Goal: Task Accomplishment & Management: Complete application form

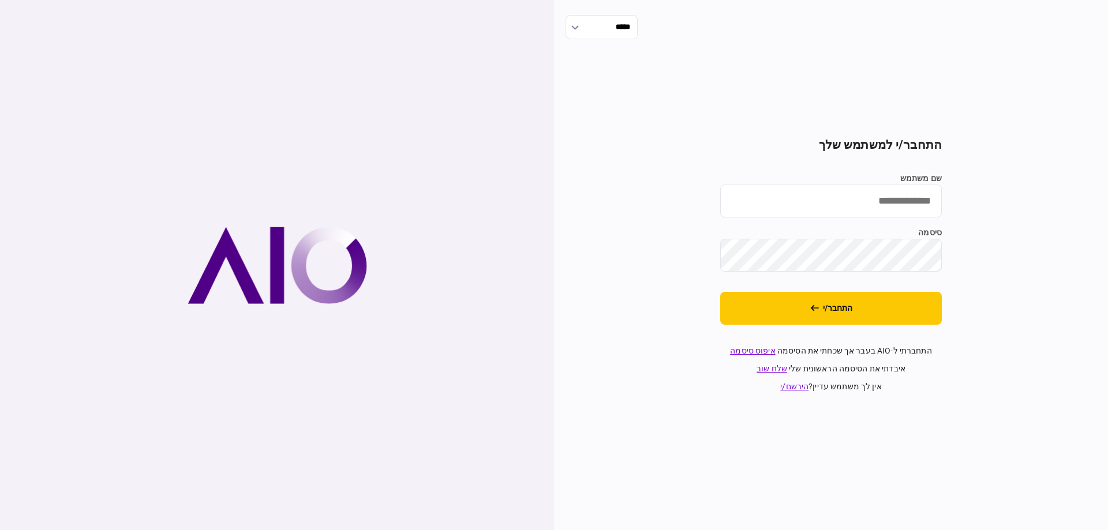
type input "*********"
click at [758, 297] on button "התחבר/י" at bounding box center [831, 308] width 222 height 33
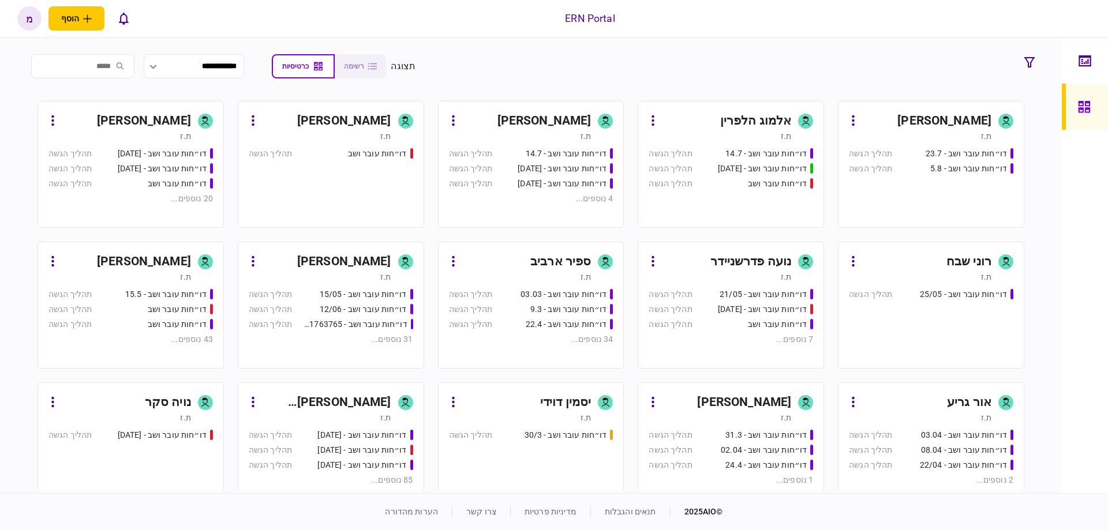
click at [327, 274] on div "ת.ז" at bounding box center [320, 277] width 143 height 12
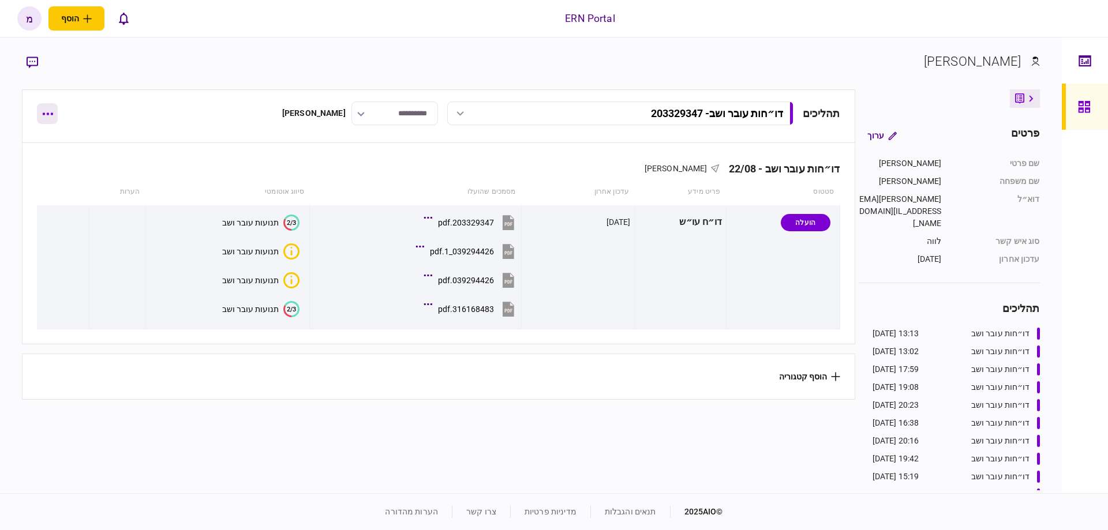
click at [51, 119] on button "button" at bounding box center [47, 113] width 21 height 21
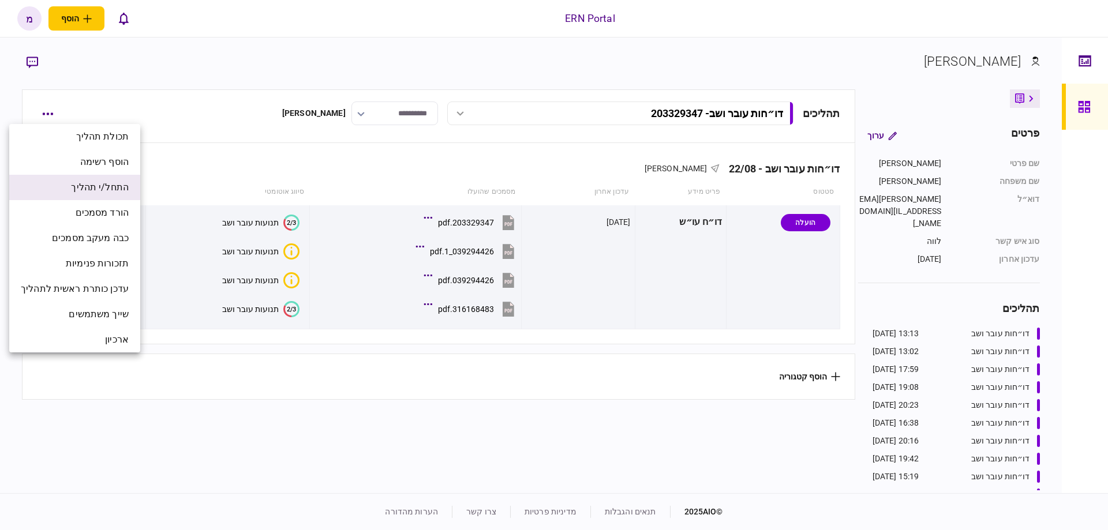
click at [85, 180] on li "התחל/י תהליך" at bounding box center [74, 187] width 131 height 25
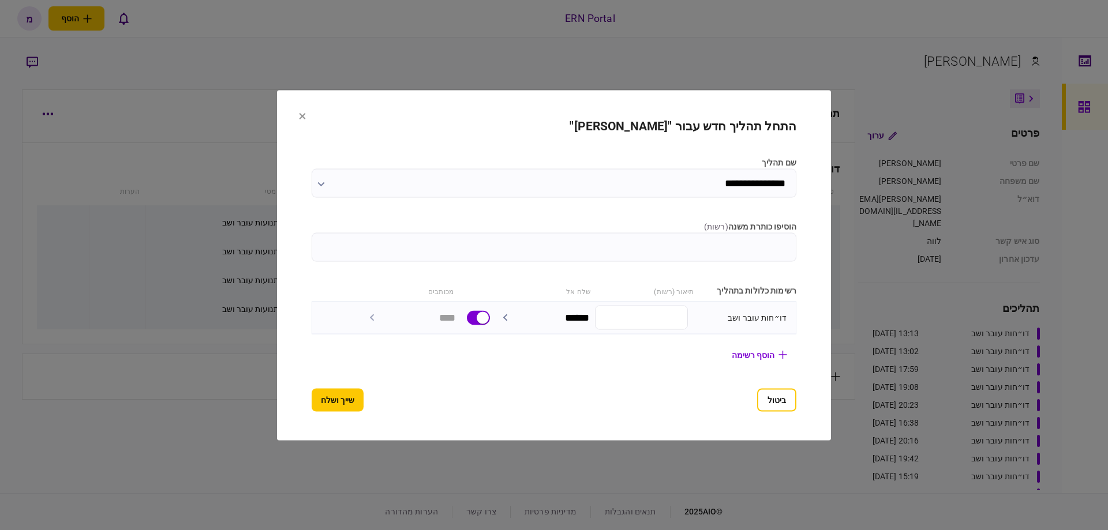
click at [706, 244] on input "הוסיפו כותרת משנה ( רשות )" at bounding box center [554, 247] width 485 height 29
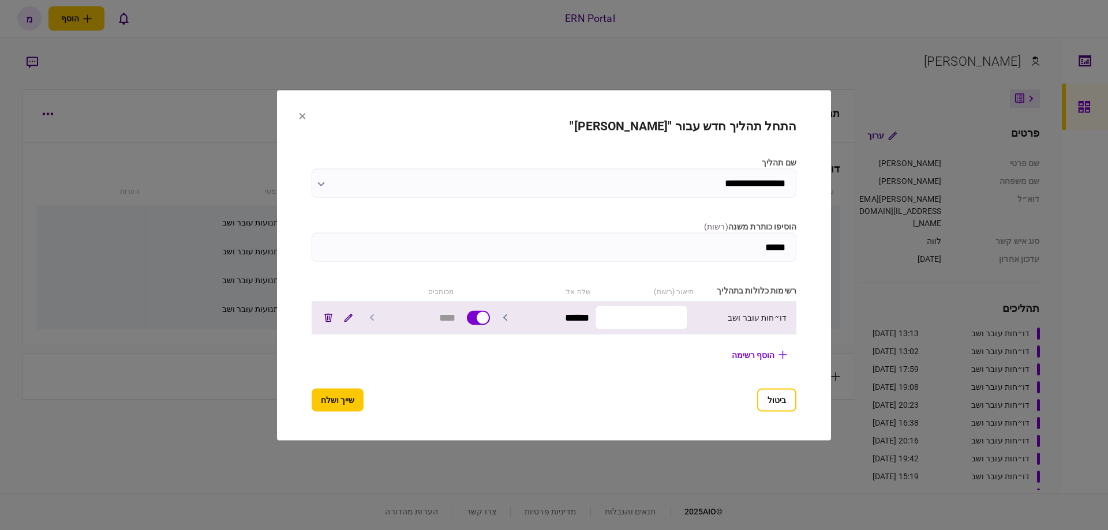
type input "*****"
click at [663, 321] on input "text" at bounding box center [641, 318] width 93 height 24
click at [671, 326] on input "text" at bounding box center [641, 318] width 93 height 24
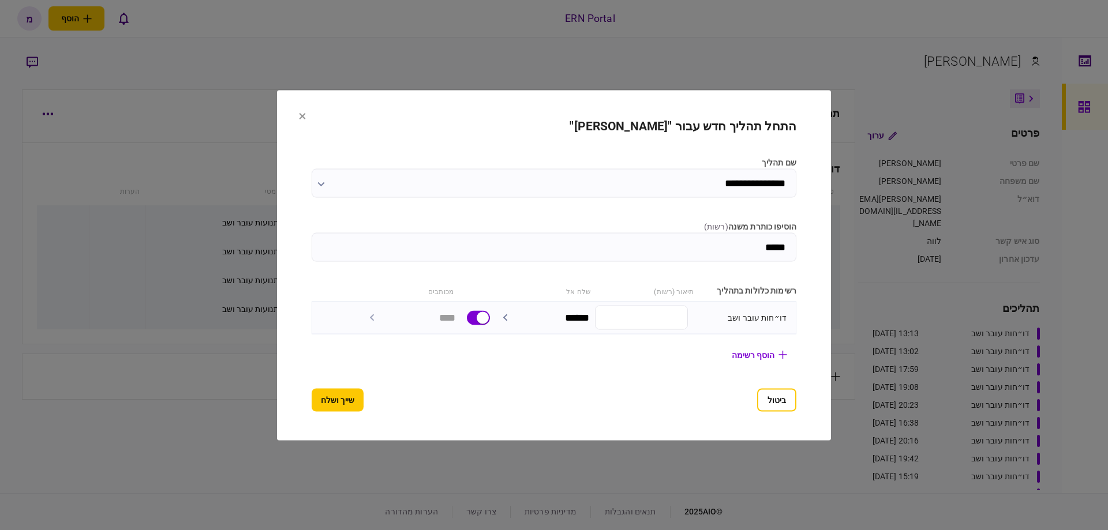
paste input "*********"
type input "*********"
click at [321, 399] on button "שייך ושלח" at bounding box center [338, 399] width 52 height 23
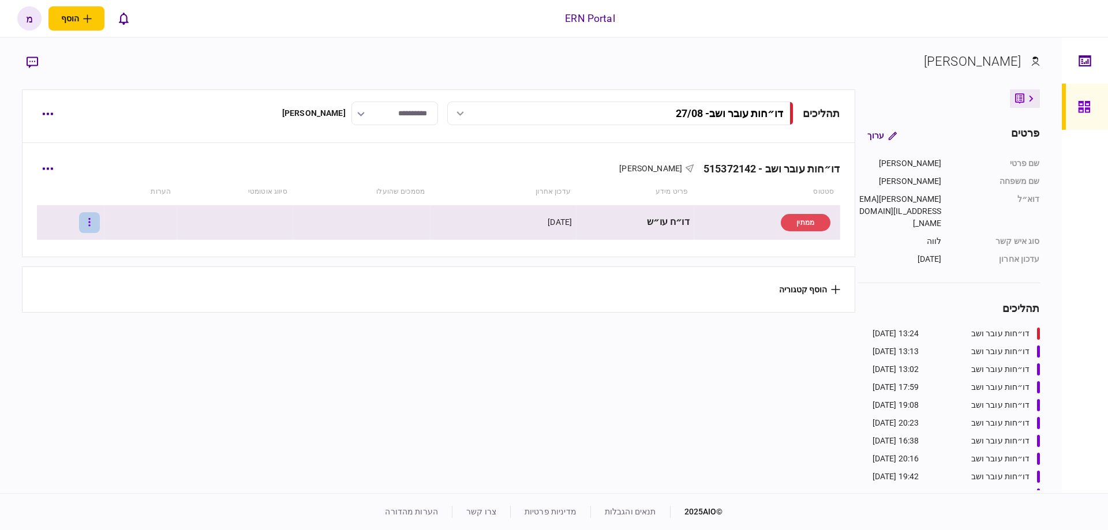
click at [92, 223] on button "button" at bounding box center [89, 222] width 21 height 21
click at [105, 349] on li "העלה קובץ" at bounding box center [60, 347] width 102 height 25
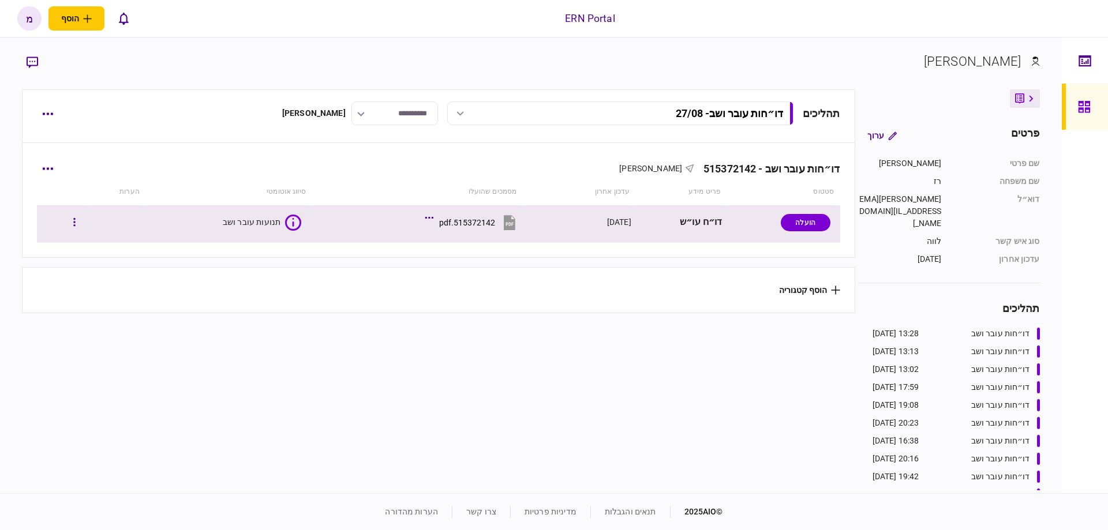
click at [293, 226] on icon at bounding box center [294, 222] width 2 height 9
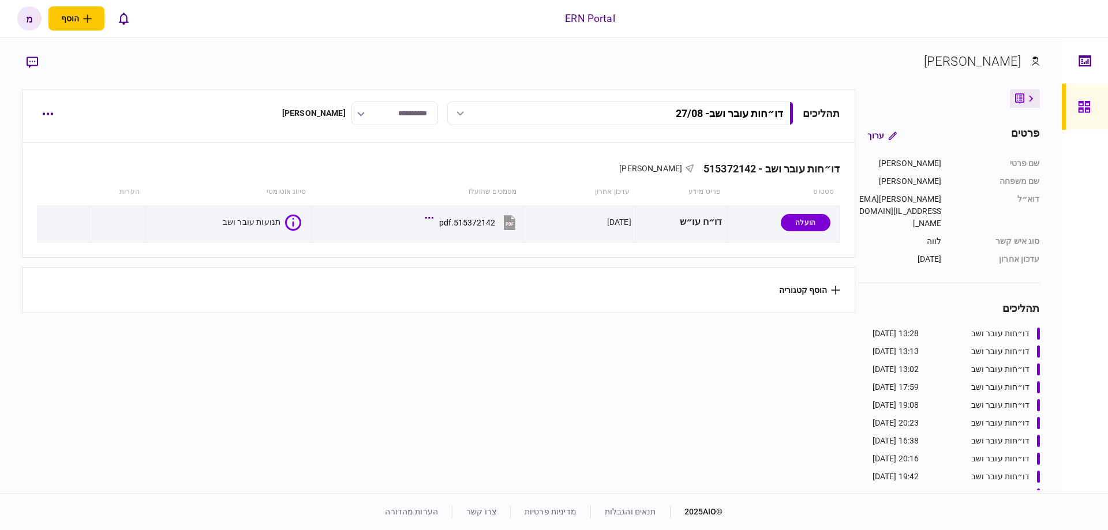
click at [371, 329] on section "תהליכים דו״חות עובר ושב - 27/08 דו״חות עובר ושב - 27/08 13:28 27/08/2025 דו״חות…" at bounding box center [438, 289] width 833 height 401
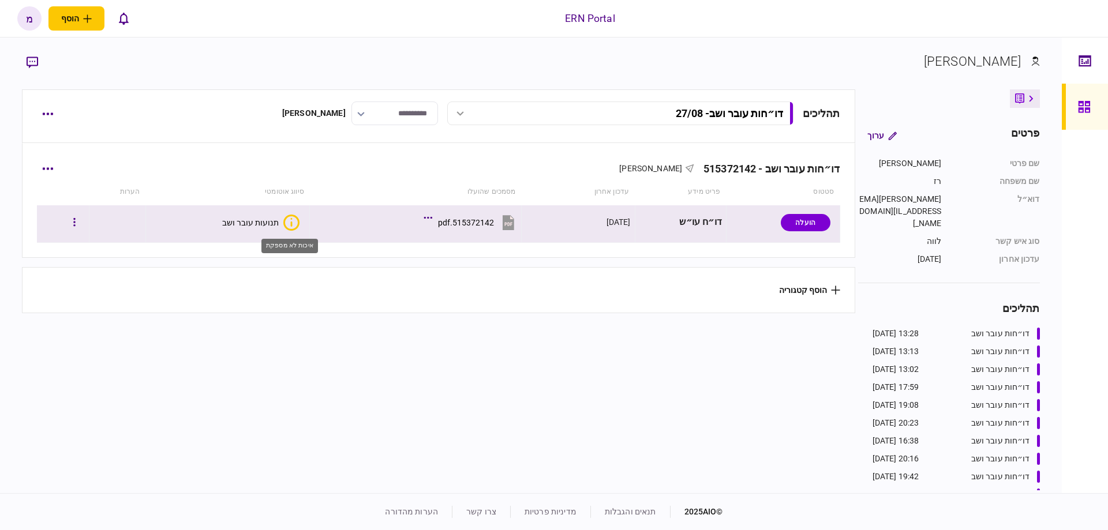
click at [286, 222] on icon "איכות לא מספקת" at bounding box center [291, 223] width 16 height 16
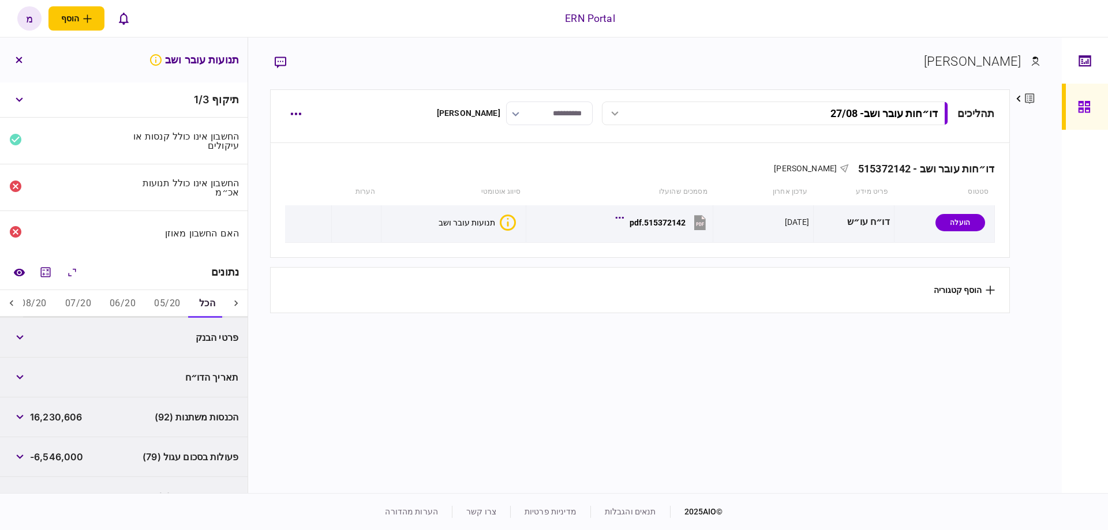
click at [174, 293] on button "05/20" at bounding box center [167, 304] width 44 height 28
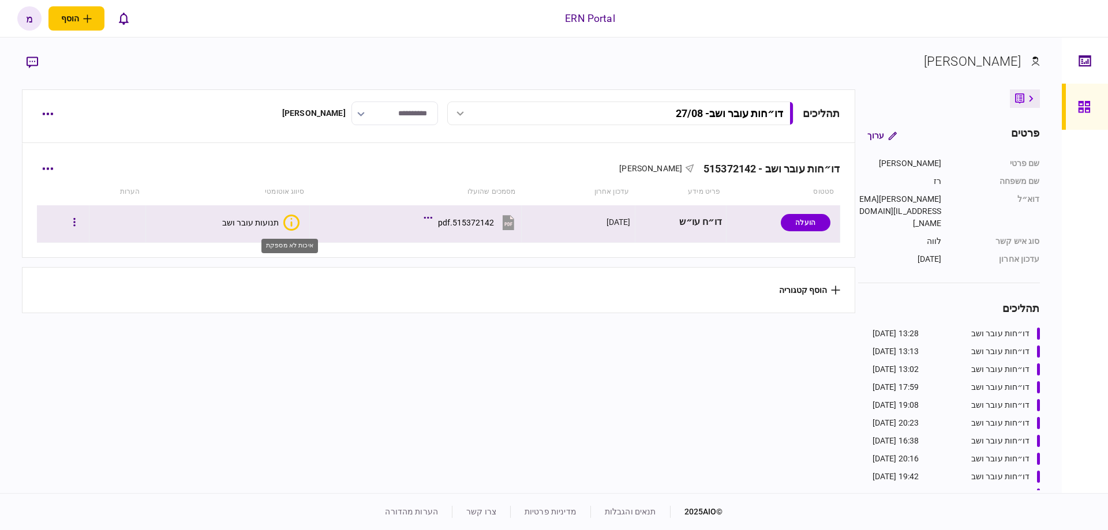
click at [291, 224] on icon "איכות לא מספקת" at bounding box center [291, 223] width 16 height 16
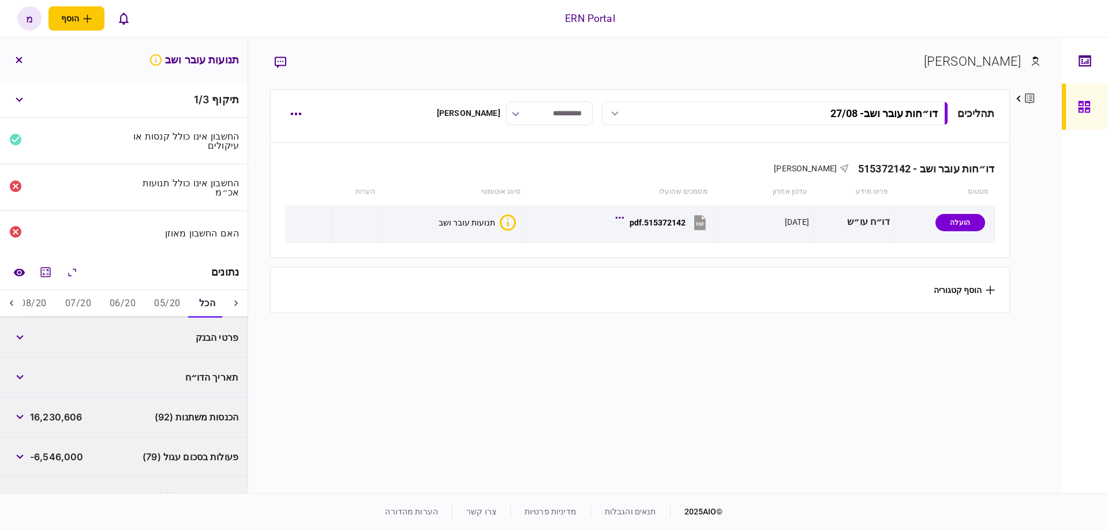
click at [176, 298] on button "05/20" at bounding box center [167, 304] width 44 height 28
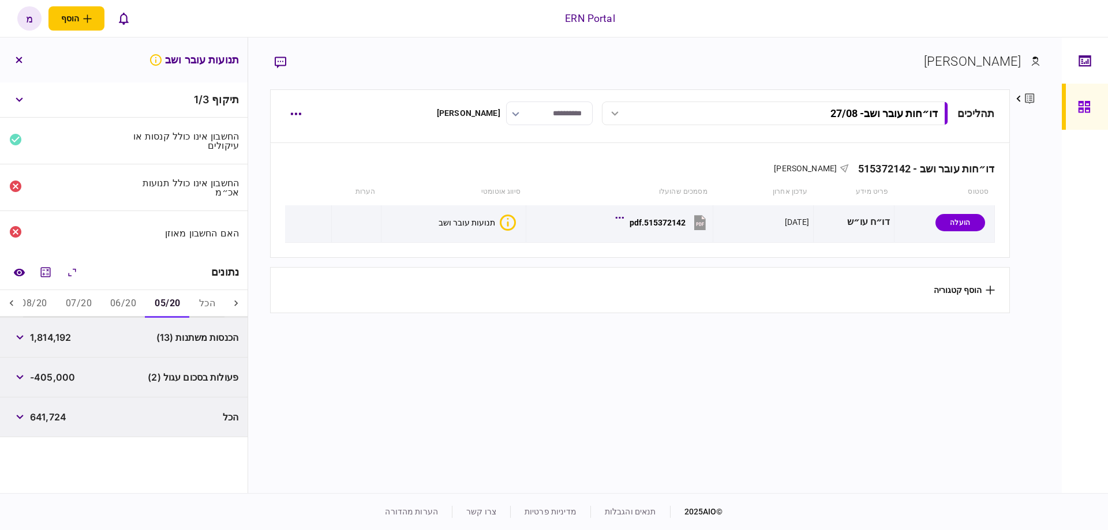
click at [329, 414] on section "תהליכים דו״חות עובר ושב - 27/08 דו״חות עובר ושב - 27/08 13:28 [DATE] דו״חות עוב…" at bounding box center [639, 289] width 739 height 401
click at [13, 301] on icon at bounding box center [11, 303] width 3 height 6
click at [12, 303] on icon at bounding box center [12, 304] width 12 height 12
click at [12, 298] on icon at bounding box center [12, 304] width 12 height 12
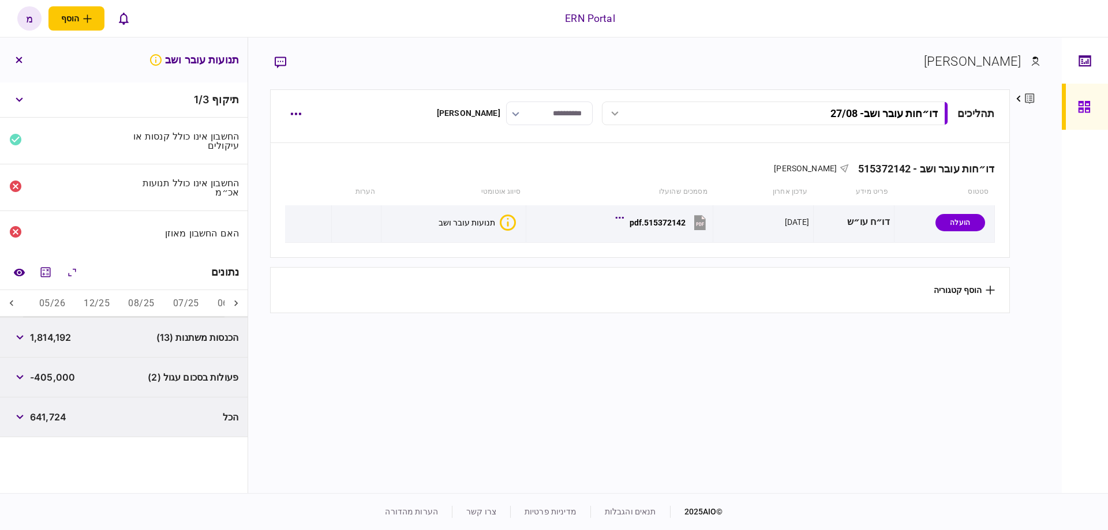
scroll to position [0, -458]
click at [238, 304] on icon at bounding box center [236, 304] width 12 height 12
click at [141, 293] on button "05/25" at bounding box center [147, 304] width 44 height 28
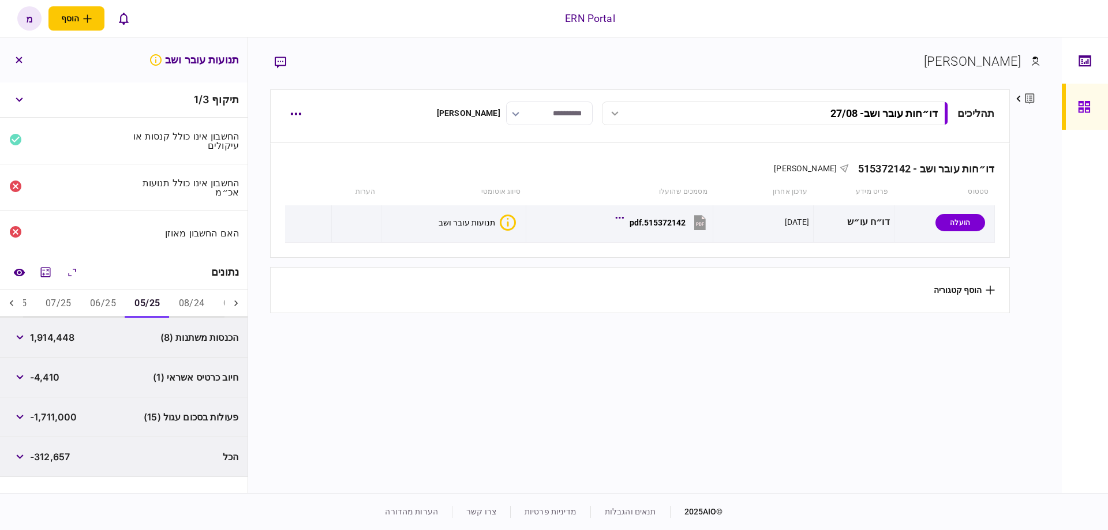
click at [238, 300] on icon at bounding box center [236, 304] width 12 height 12
click at [454, 51] on div "[PERSON_NAME] פרטים ערוך שם פרטי [PERSON_NAME] שם משפחה [PERSON_NAME] דוא״ל [PE…" at bounding box center [655, 266] width 814 height 456
click at [235, 308] on div at bounding box center [235, 304] width 23 height 28
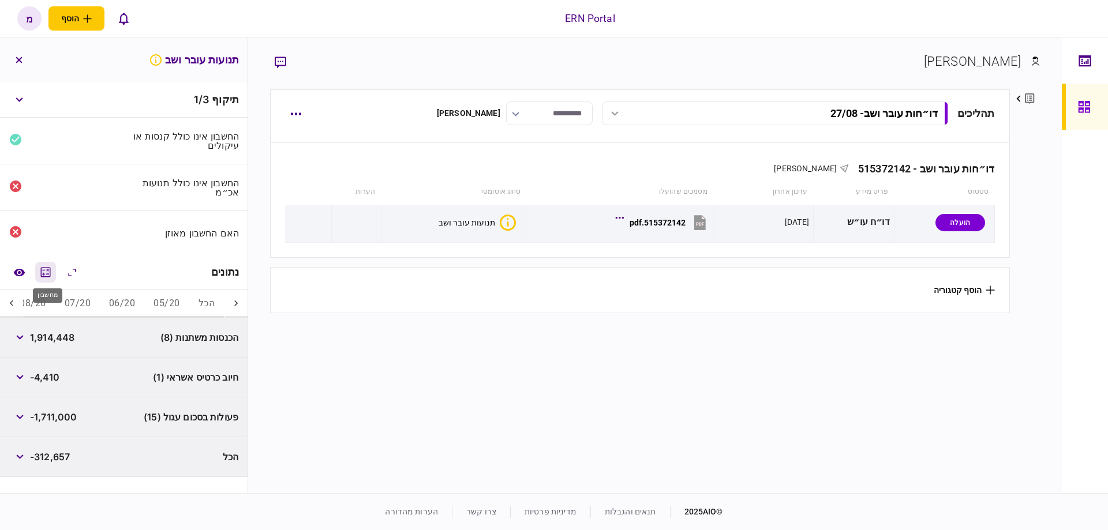
click at [43, 265] on icon "מחשבון" at bounding box center [46, 272] width 14 height 14
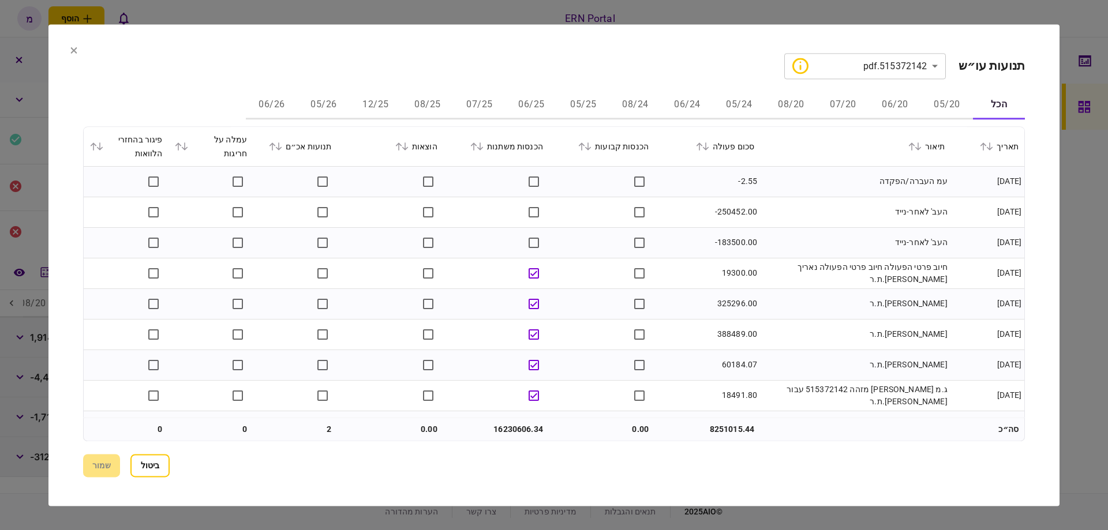
click at [276, 149] on icon at bounding box center [272, 147] width 7 height 8
click at [84, 466] on button "שמור" at bounding box center [101, 465] width 37 height 23
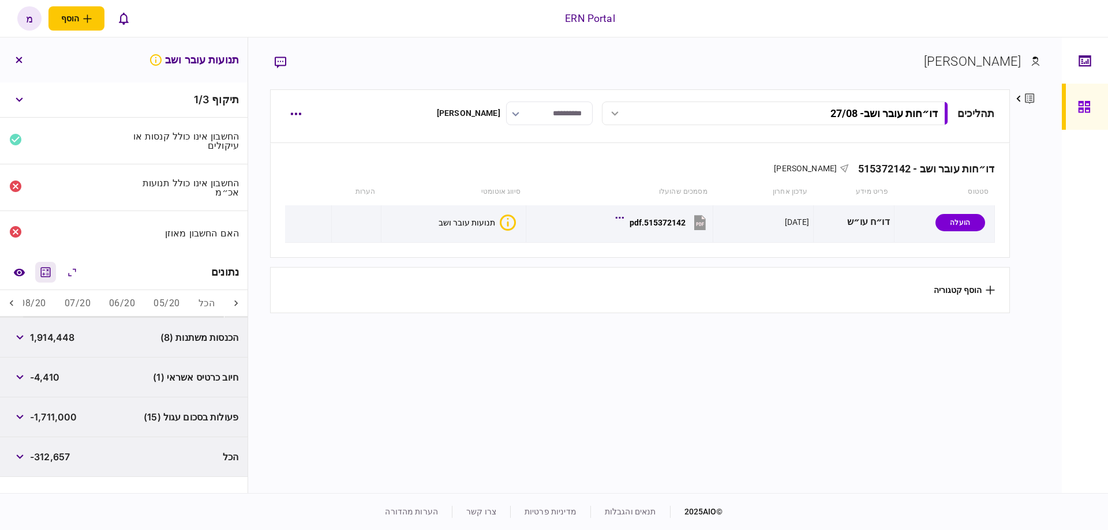
click at [44, 272] on icon "מחשבון" at bounding box center [46, 272] width 14 height 14
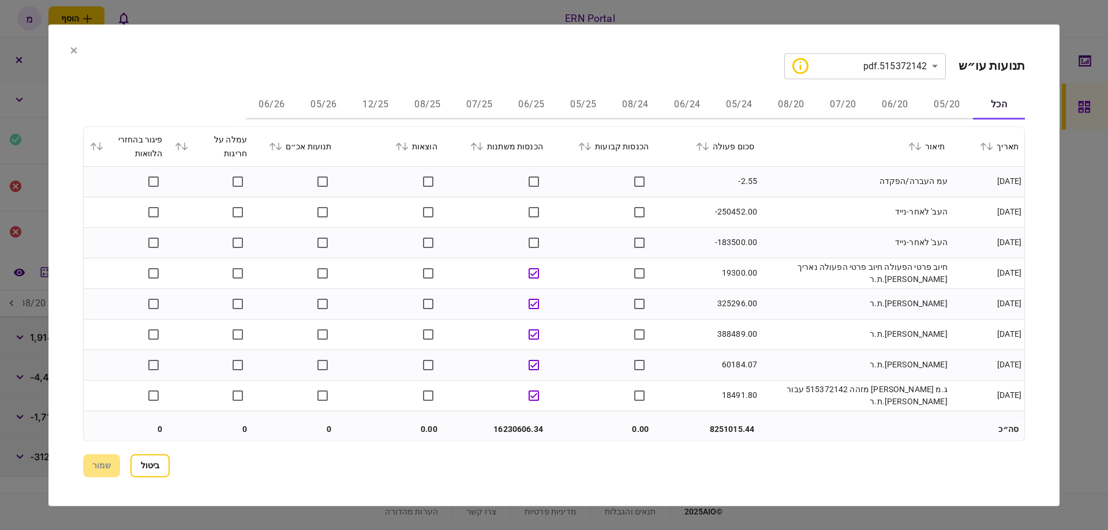
click at [484, 151] on div "הכנסות משתנות" at bounding box center [496, 147] width 94 height 14
click at [484, 146] on icon at bounding box center [480, 147] width 7 height 8
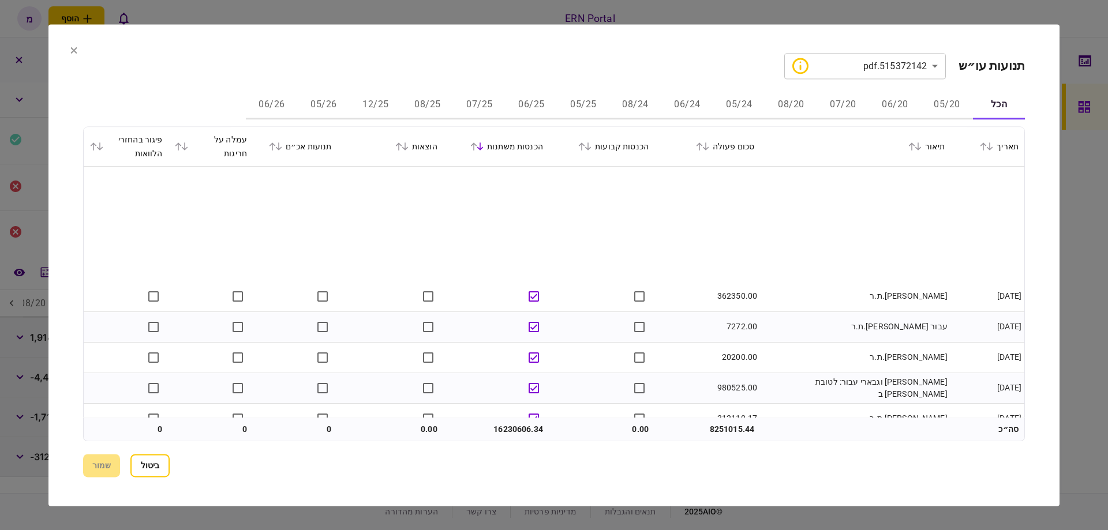
scroll to position [785, 0]
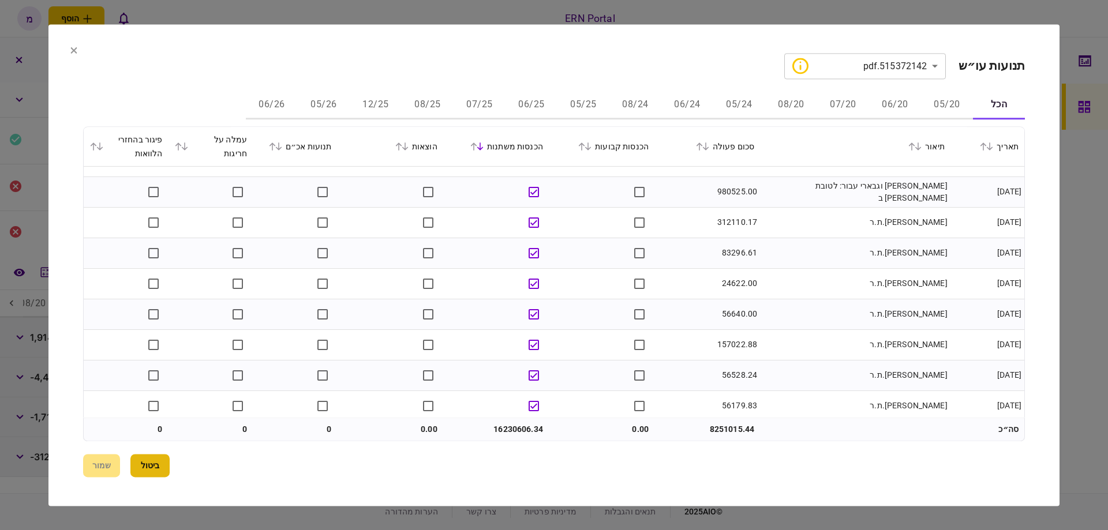
click at [151, 465] on button "ביטול" at bounding box center [149, 465] width 39 height 23
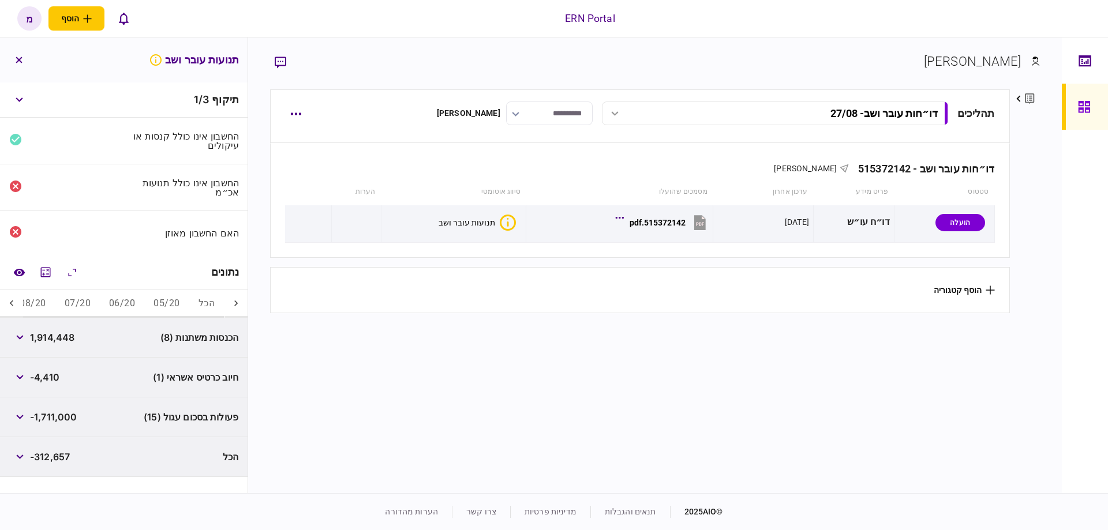
click at [493, 351] on section "תהליכים דו״חות עובר ושב - 27/08 דו״חות עובר ושב - 27/08 13:28 [DATE] דו״חות עוב…" at bounding box center [639, 289] width 739 height 401
click at [548, 400] on section "תהליכים דו״חות עובר ושב - 27/08 דו״חות עובר ושב - 27/08 13:28 [DATE] דו״חות עוב…" at bounding box center [639, 289] width 739 height 401
click at [9, 302] on icon at bounding box center [12, 304] width 12 height 12
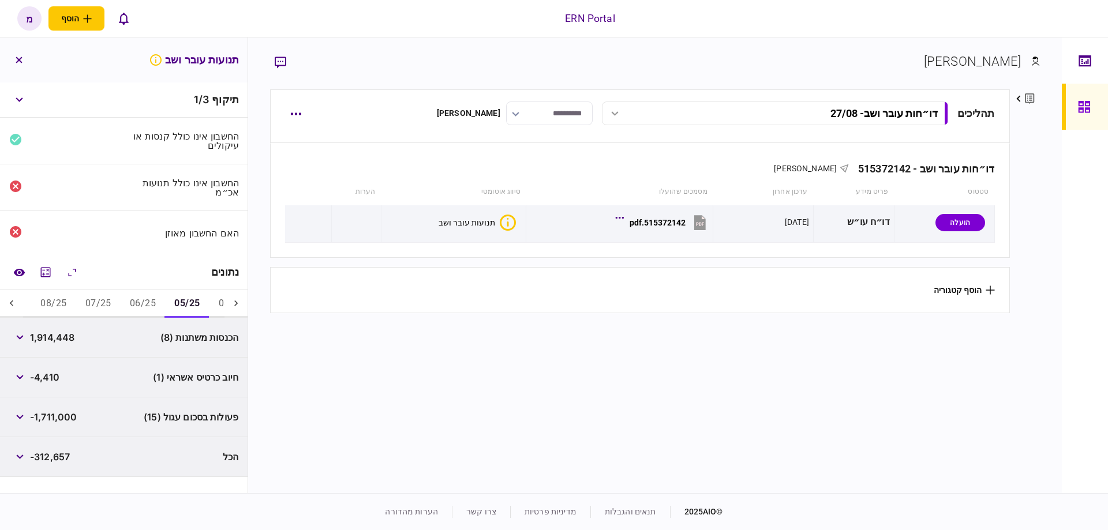
click at [244, 305] on div at bounding box center [235, 304] width 23 height 28
drag, startPoint x: 244, startPoint y: 305, endPoint x: 235, endPoint y: 310, distance: 9.6
click at [235, 310] on div at bounding box center [235, 304] width 23 height 28
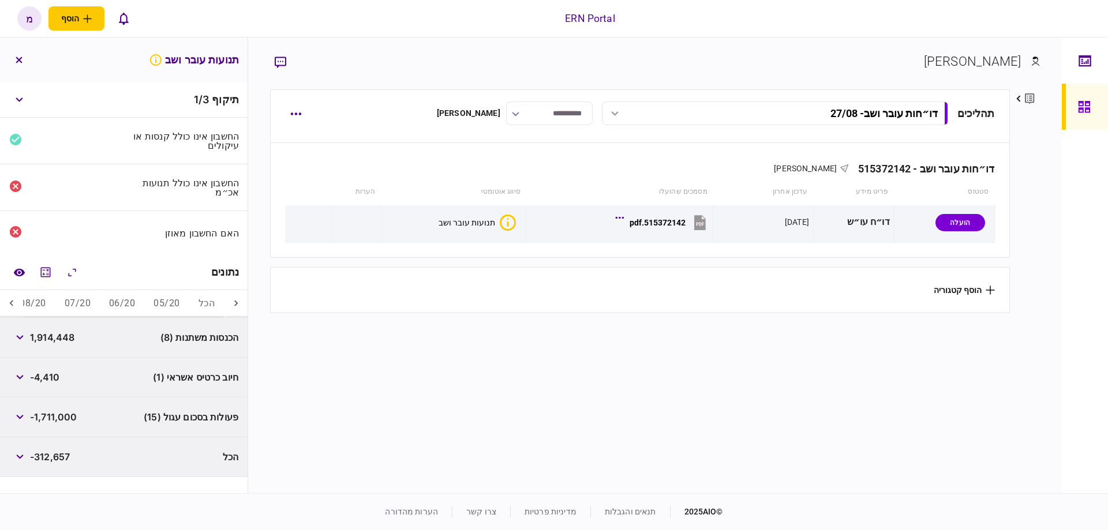
click at [240, 306] on icon at bounding box center [236, 304] width 12 height 12
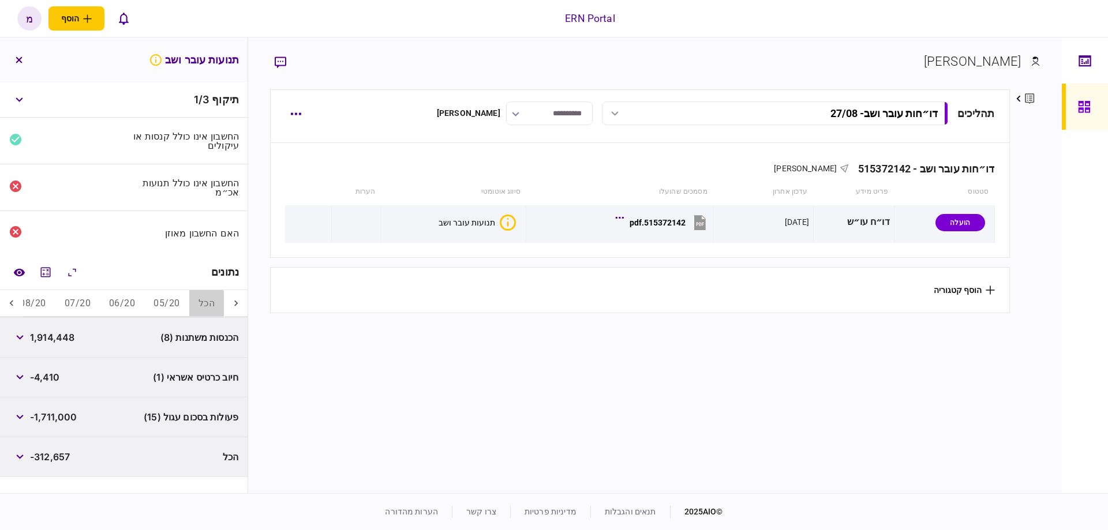
click at [201, 303] on button "הכל" at bounding box center [206, 304] width 35 height 28
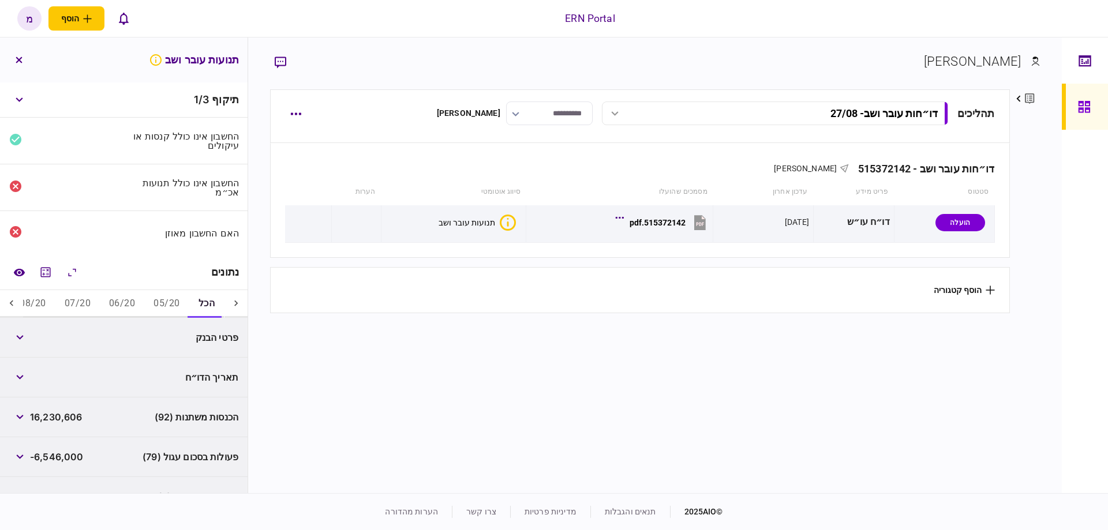
click at [12, 301] on icon at bounding box center [12, 304] width 12 height 12
click at [16, 304] on icon at bounding box center [12, 304] width 12 height 12
click at [185, 301] on button "05/25" at bounding box center [189, 304] width 44 height 28
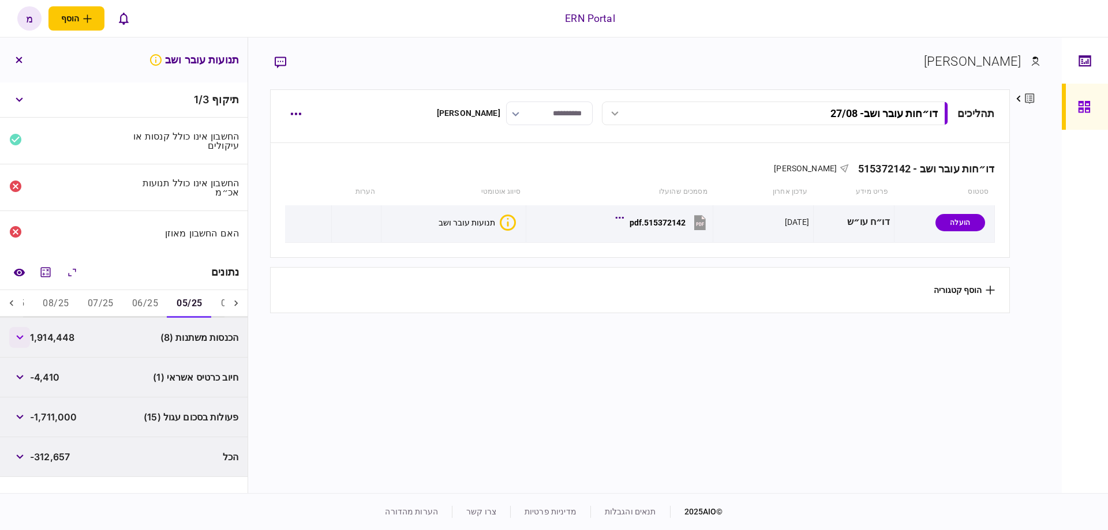
click at [24, 337] on icon "button" at bounding box center [20, 337] width 8 height 5
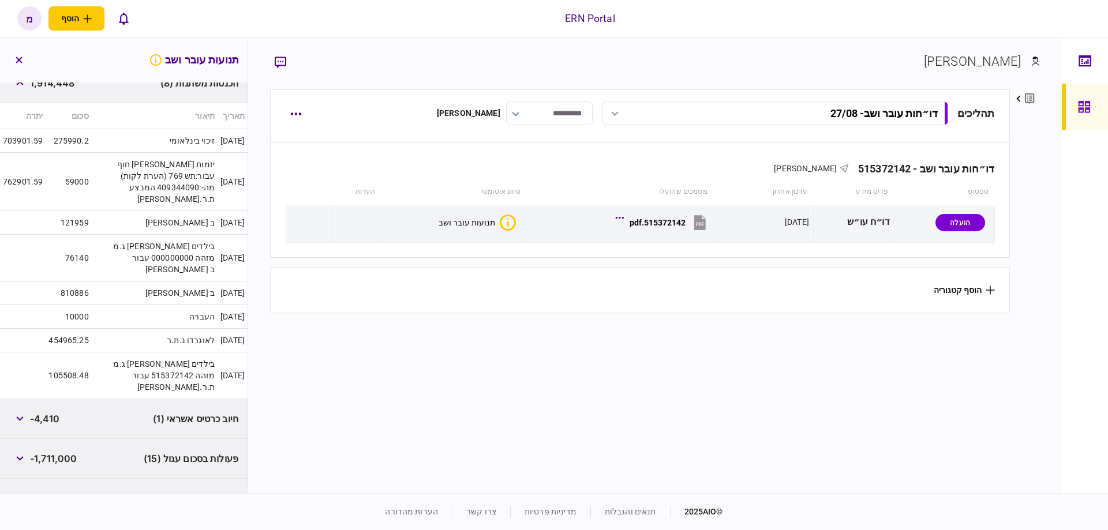
scroll to position [197, 0]
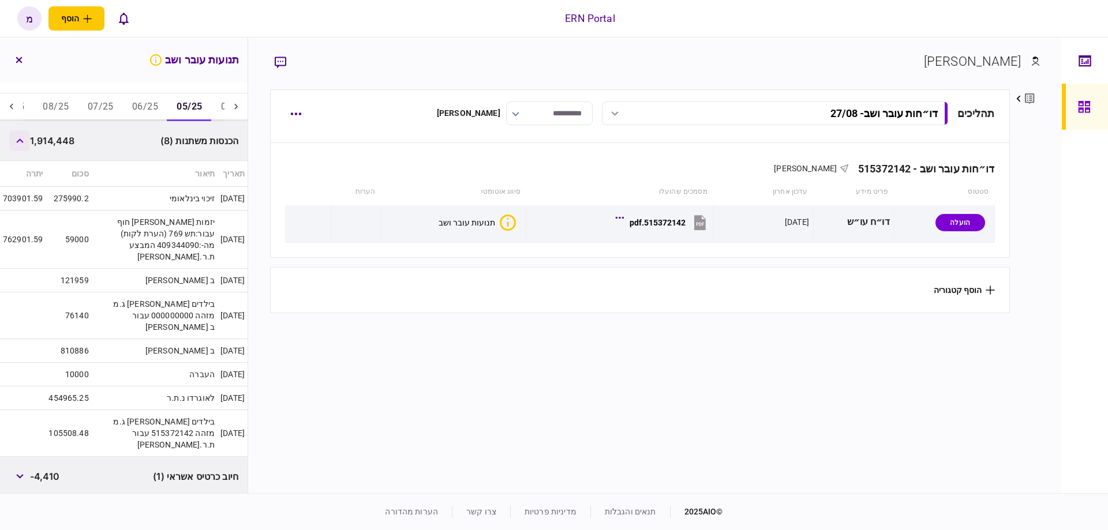
click at [25, 143] on button "button" at bounding box center [19, 140] width 21 height 21
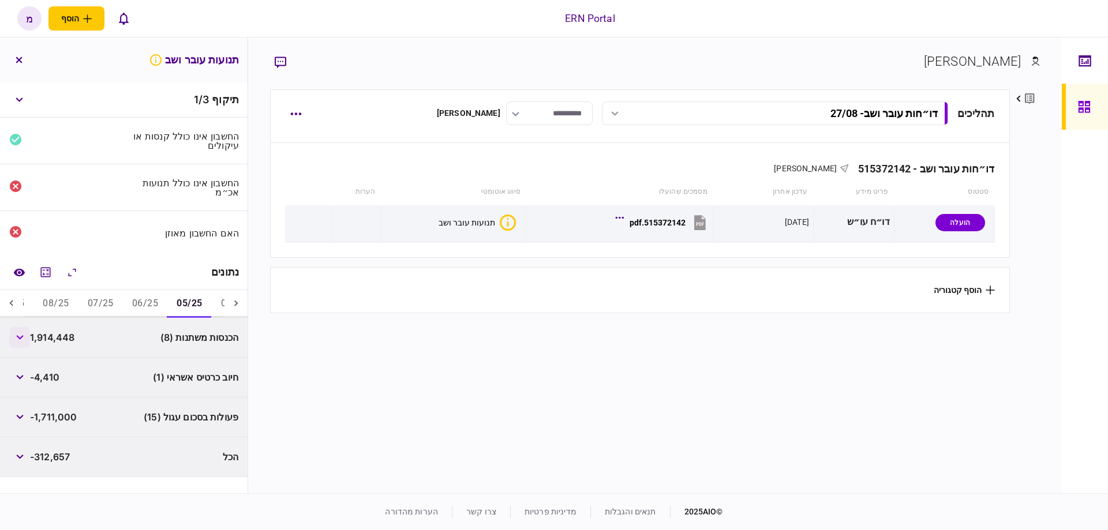
scroll to position [0, 0]
click at [18, 458] on button "button" at bounding box center [19, 457] width 21 height 21
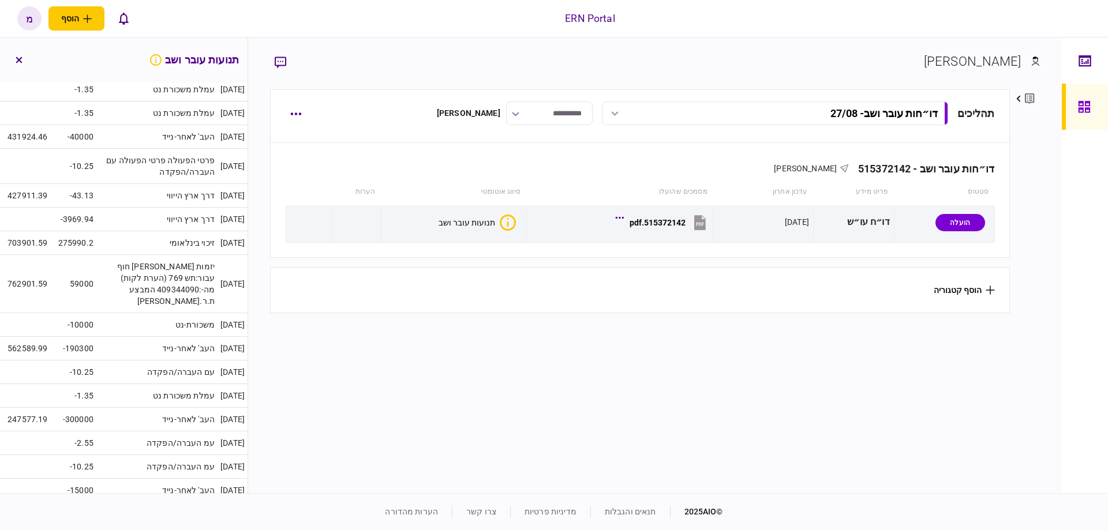
scroll to position [58, 0]
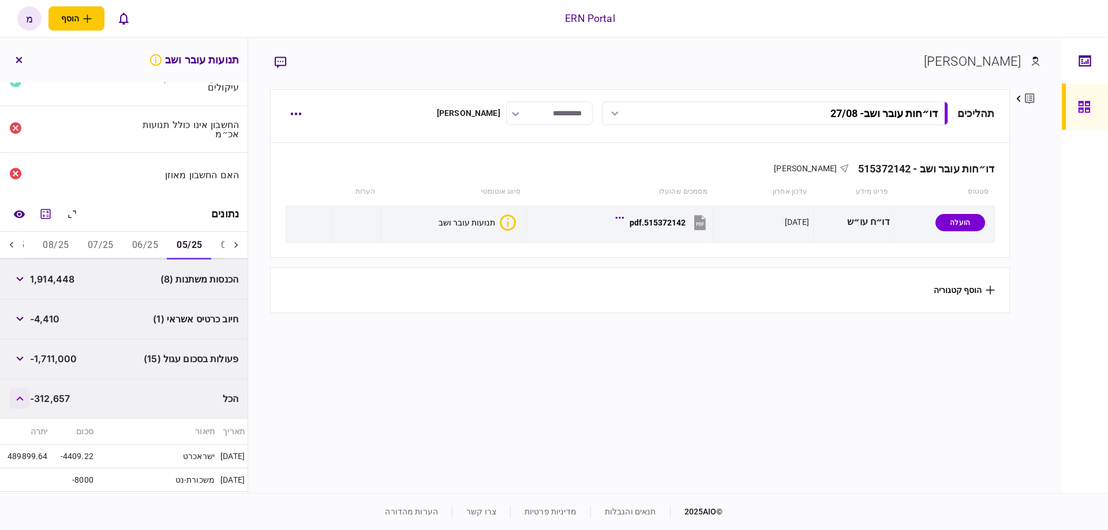
click at [26, 395] on button "button" at bounding box center [19, 398] width 21 height 21
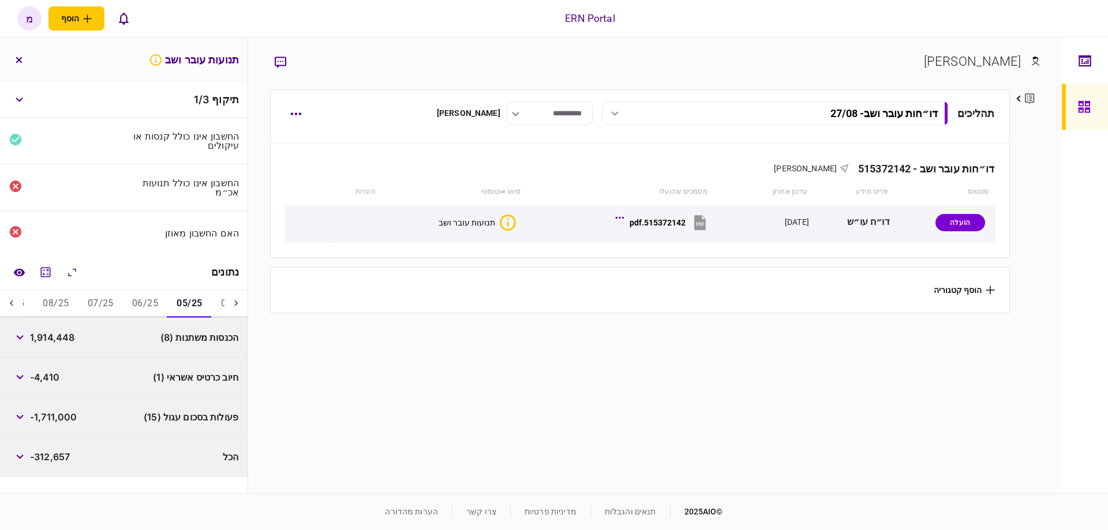
scroll to position [0, 0]
drag, startPoint x: 572, startPoint y: 386, endPoint x: 568, endPoint y: 380, distance: 6.6
click at [573, 385] on section "תהליכים דו״חות עובר ושב - 27/08 דו״חות עובר ושב - 27/08 13:28 [DATE] דו״חות עוב…" at bounding box center [639, 289] width 739 height 401
click at [27, 381] on button "button" at bounding box center [19, 377] width 21 height 21
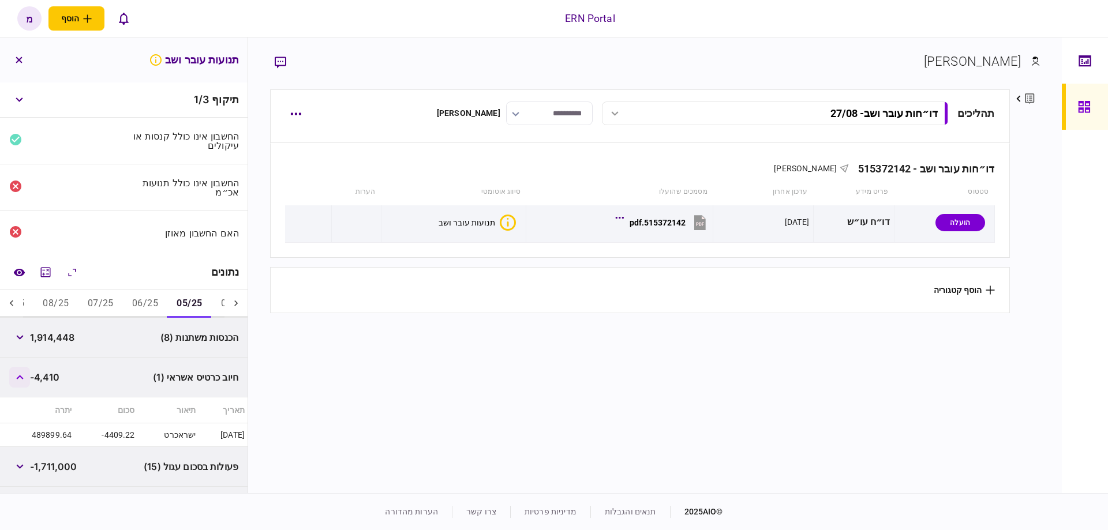
click at [27, 381] on button "button" at bounding box center [19, 377] width 21 height 21
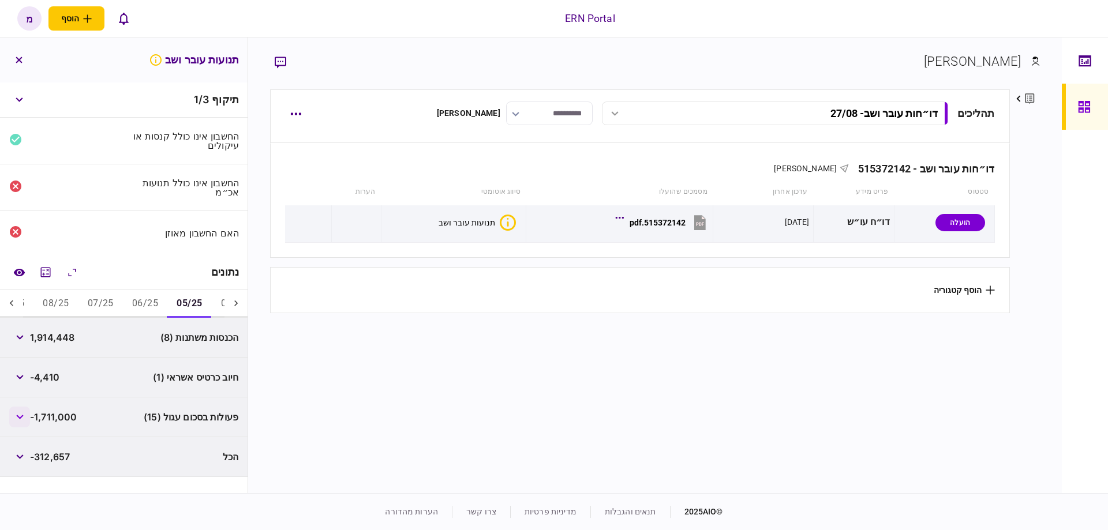
click at [28, 410] on button "button" at bounding box center [19, 417] width 21 height 21
click at [26, 413] on button "button" at bounding box center [19, 417] width 21 height 21
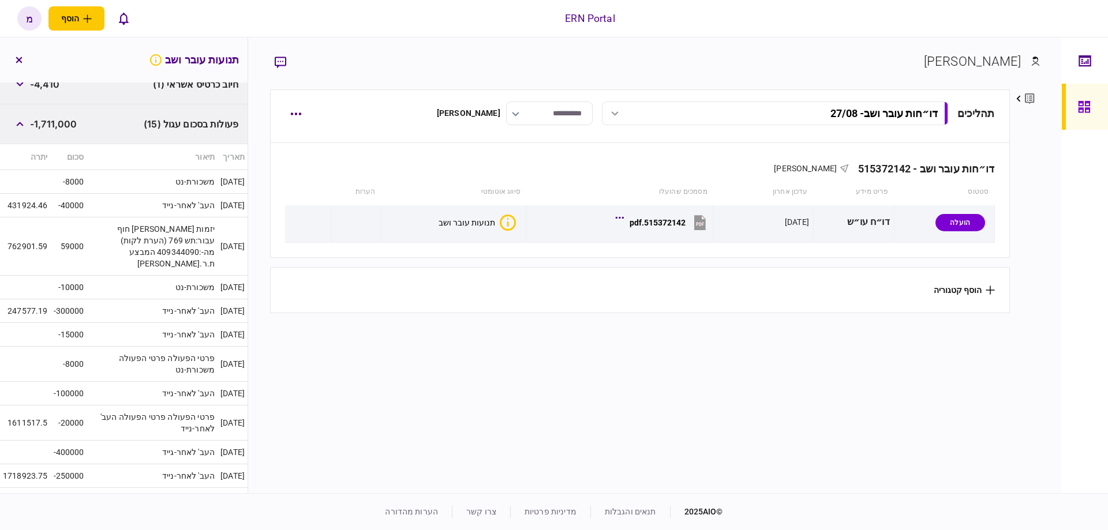
scroll to position [235, 0]
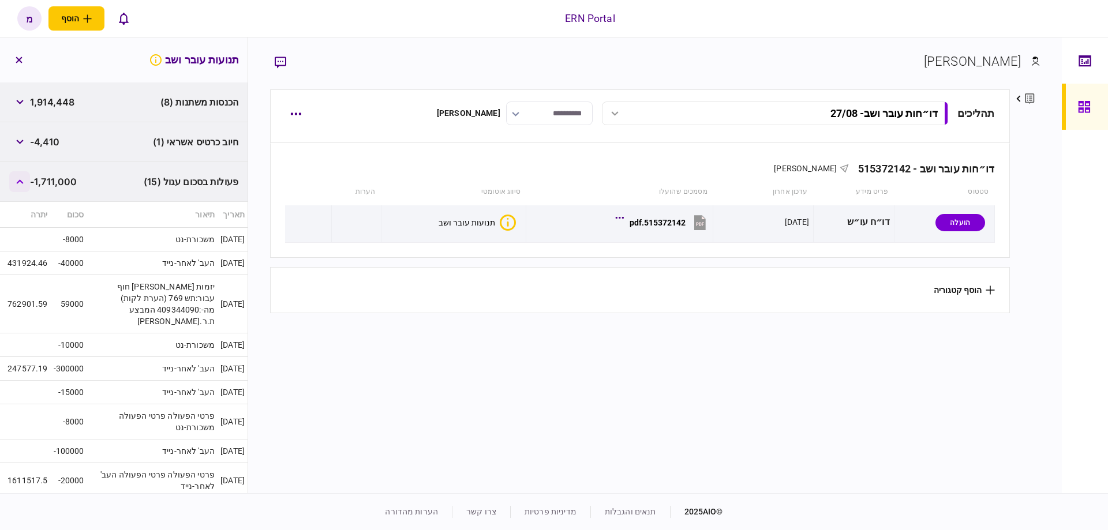
click at [27, 186] on button "button" at bounding box center [19, 181] width 21 height 21
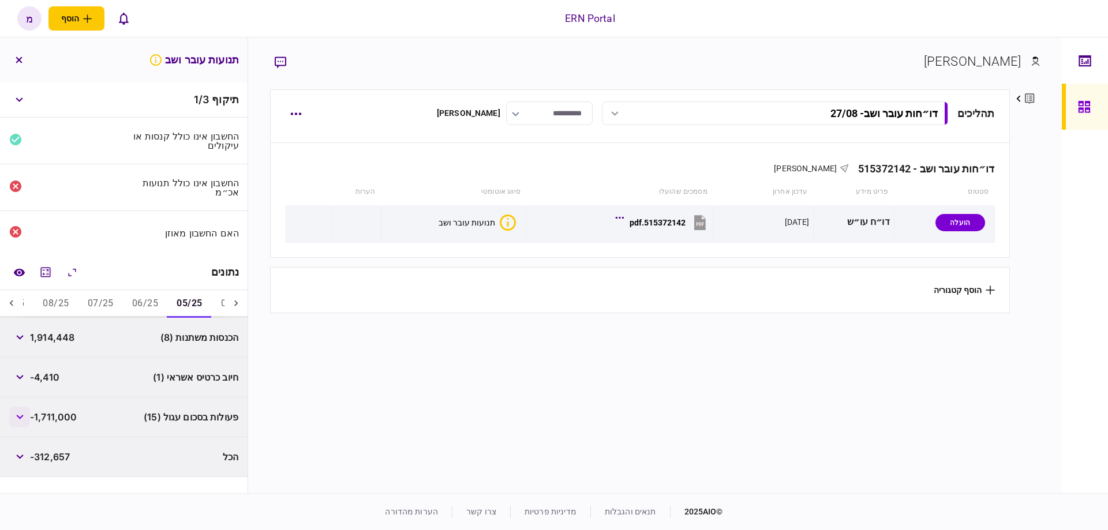
scroll to position [0, 0]
click at [148, 295] on button "06/25" at bounding box center [145, 304] width 44 height 28
click at [14, 298] on icon at bounding box center [12, 304] width 12 height 12
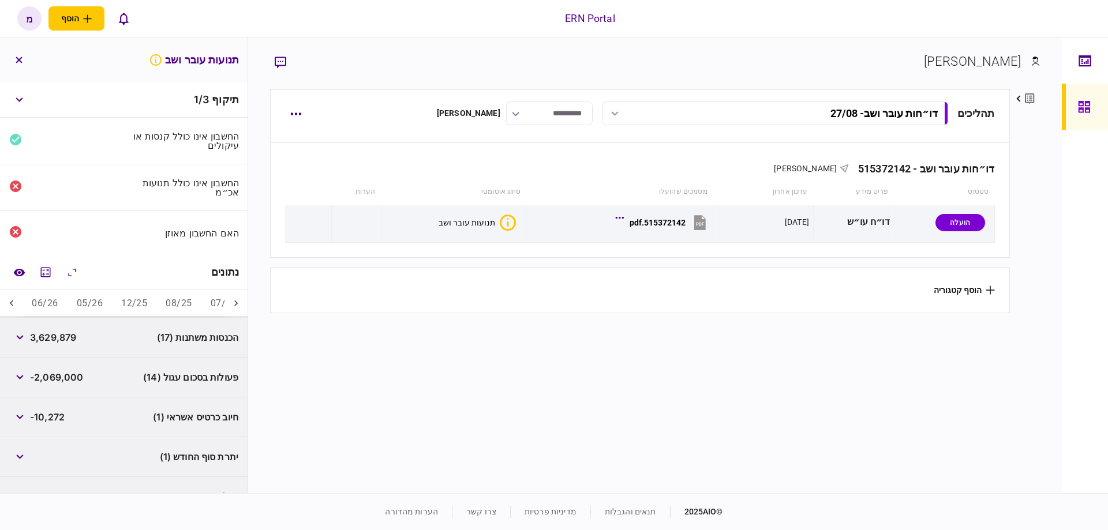
click at [14, 298] on icon at bounding box center [12, 304] width 12 height 12
click at [231, 298] on icon at bounding box center [236, 304] width 12 height 12
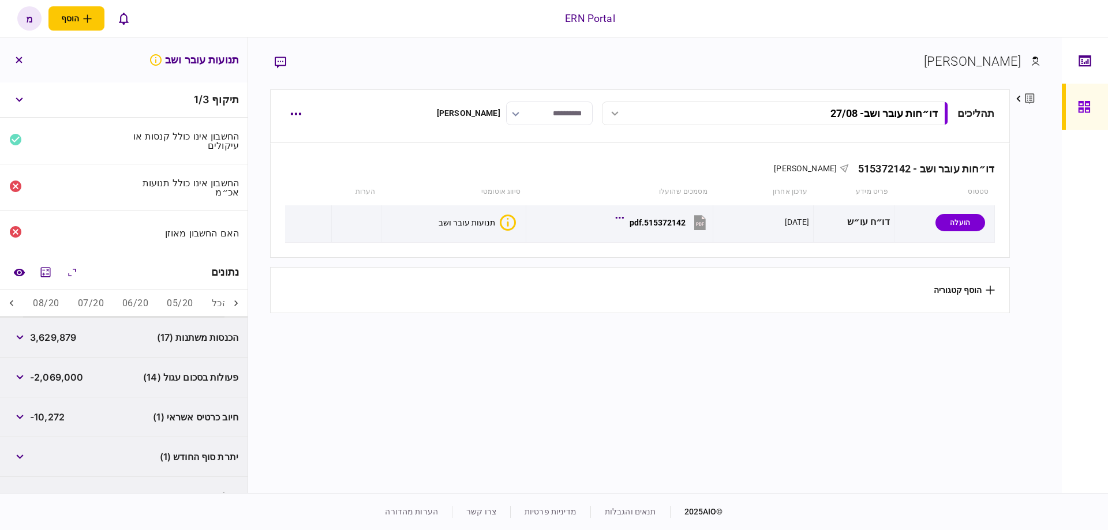
click at [20, 306] on div at bounding box center [11, 304] width 23 height 28
click at [696, 447] on section "תהליכים דו״חות עובר ושב - 27/08 דו״חות עובר ושב - 27/08 13:28 [DATE] דו״חות עוב…" at bounding box center [639, 289] width 739 height 401
